Goal: Find specific page/section: Find specific page/section

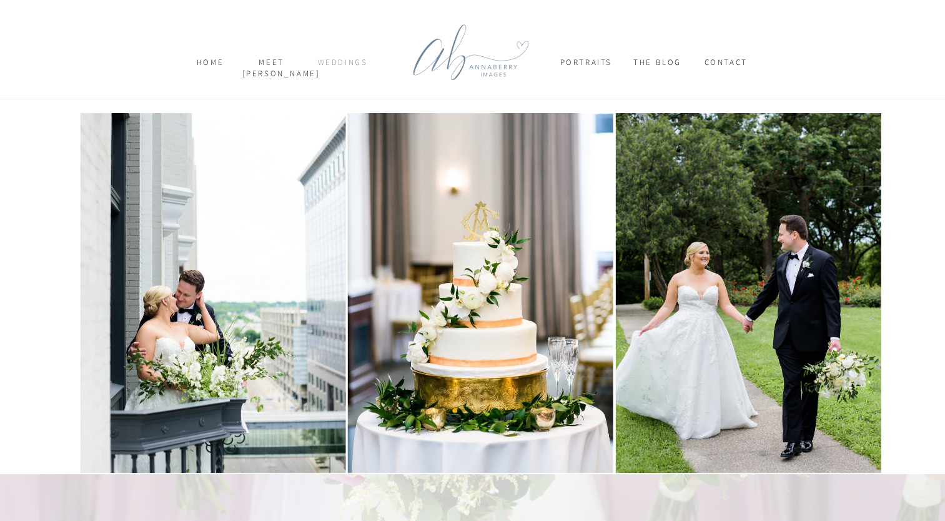
click at [348, 62] on nav "weddings" at bounding box center [342, 68] width 61 height 22
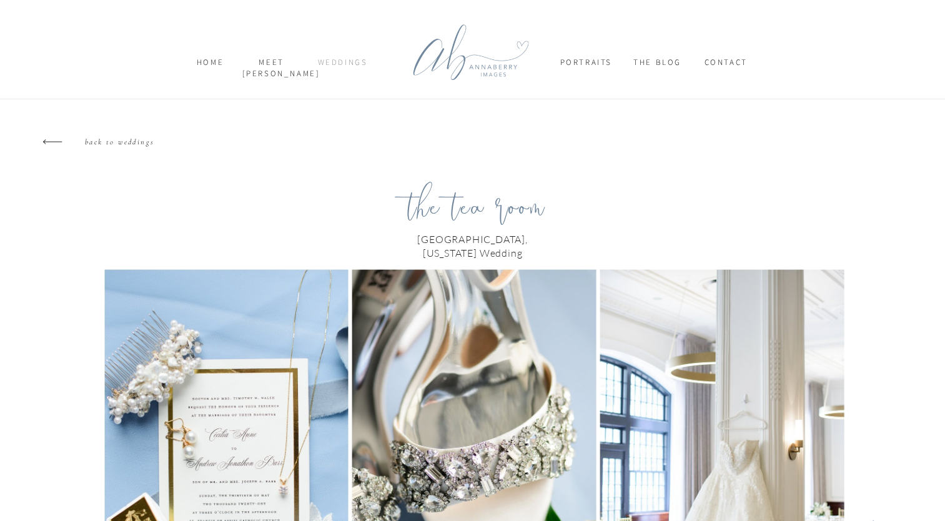
click at [345, 64] on nav "weddings" at bounding box center [342, 68] width 61 height 22
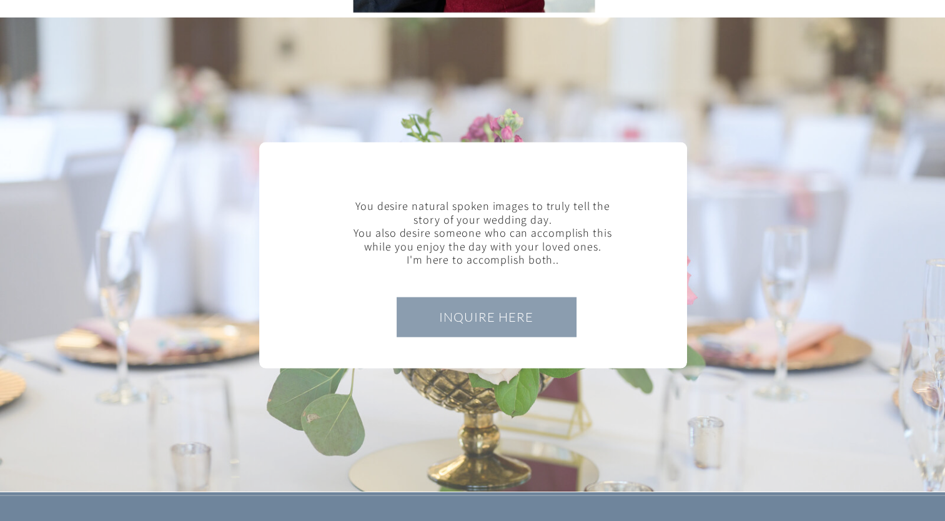
scroll to position [2796, 0]
click at [467, 317] on h3 "INQUIRE HERE" at bounding box center [486, 320] width 165 height 24
